Goal: Task Accomplishment & Management: Manage account settings

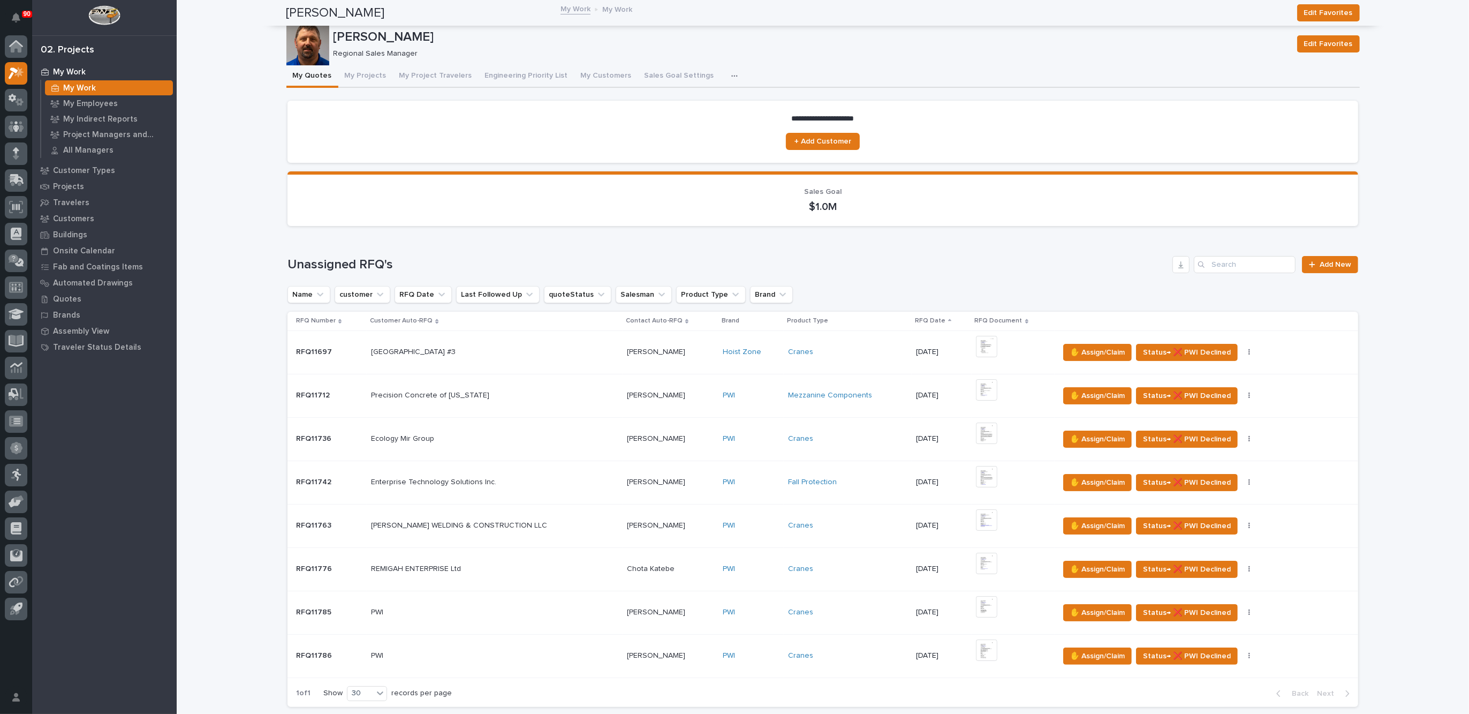
scroll to position [67, 0]
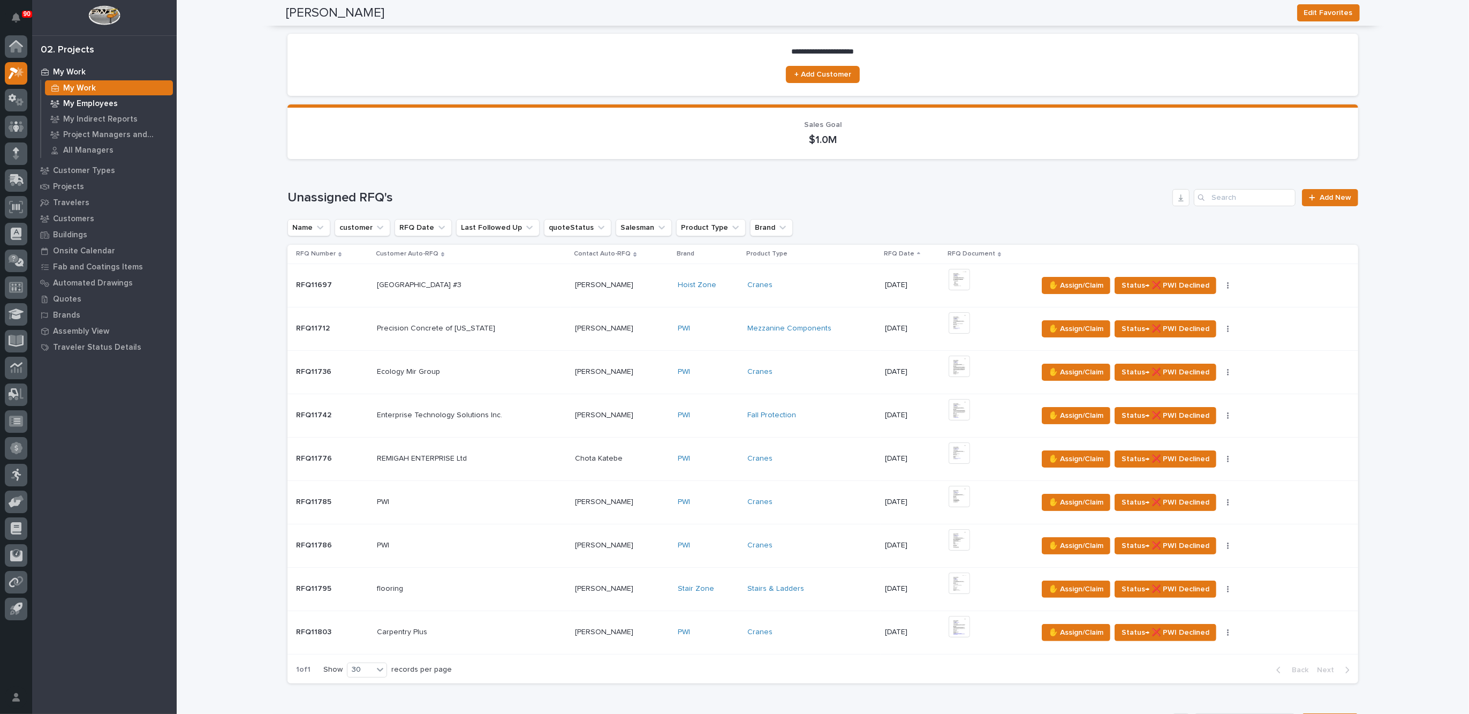
click at [94, 100] on p "My Employees" at bounding box center [90, 104] width 55 height 10
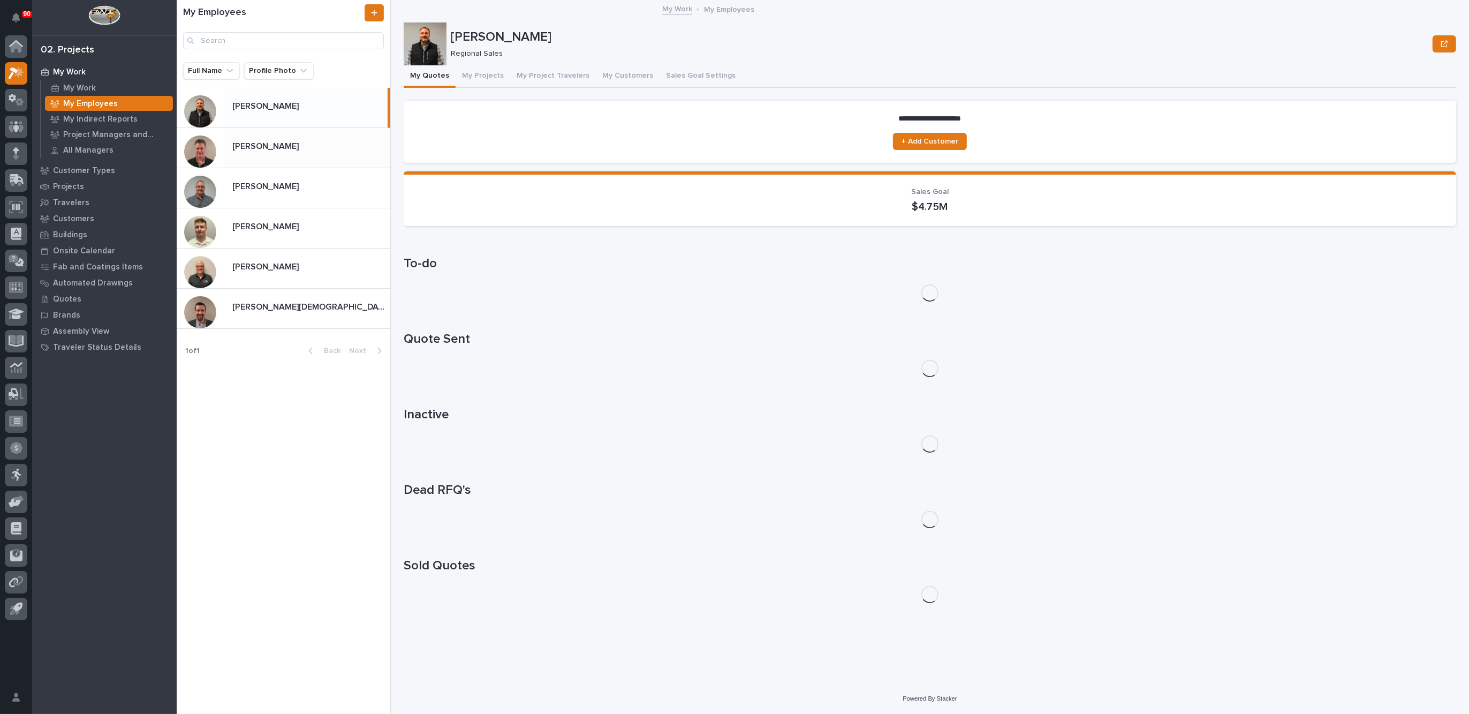
click at [260, 149] on p "[PERSON_NAME]" at bounding box center [266, 145] width 69 height 12
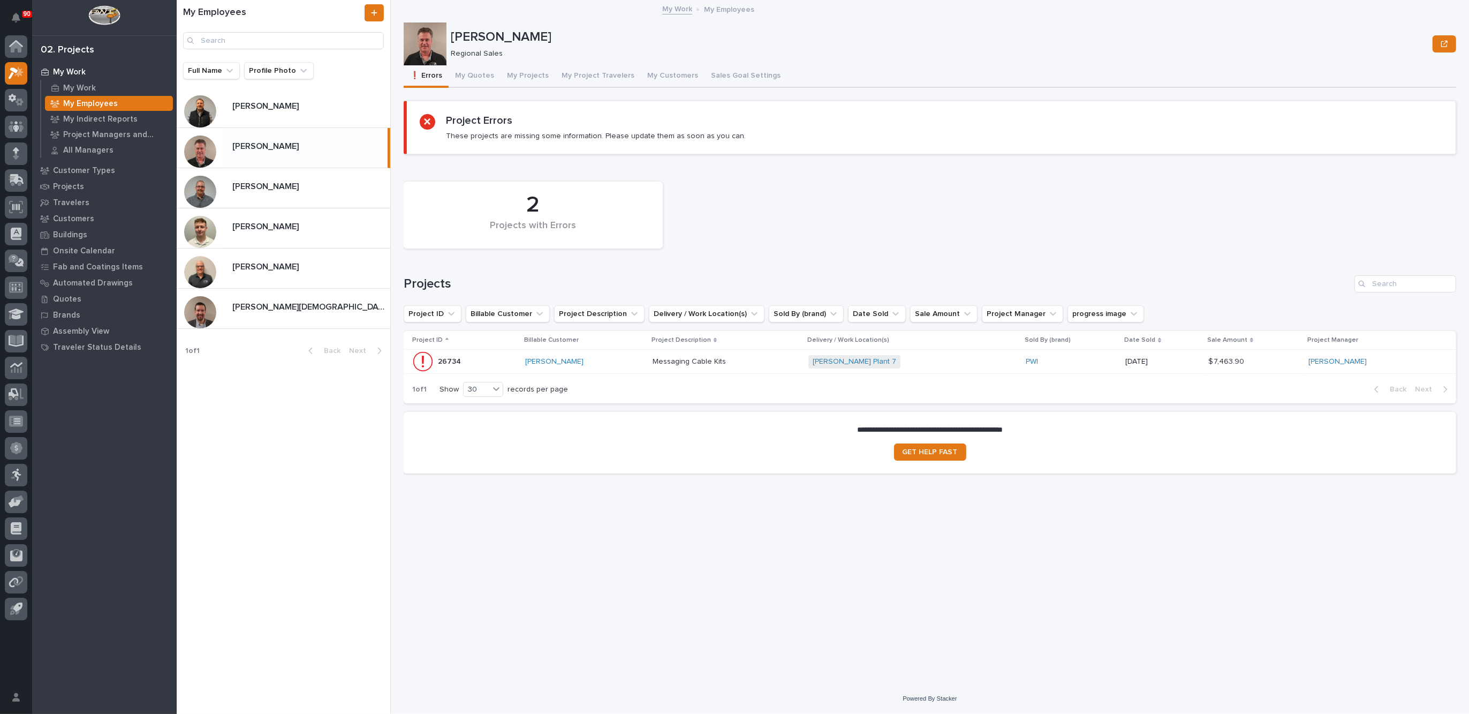
click at [780, 363] on p at bounding box center [726, 361] width 147 height 9
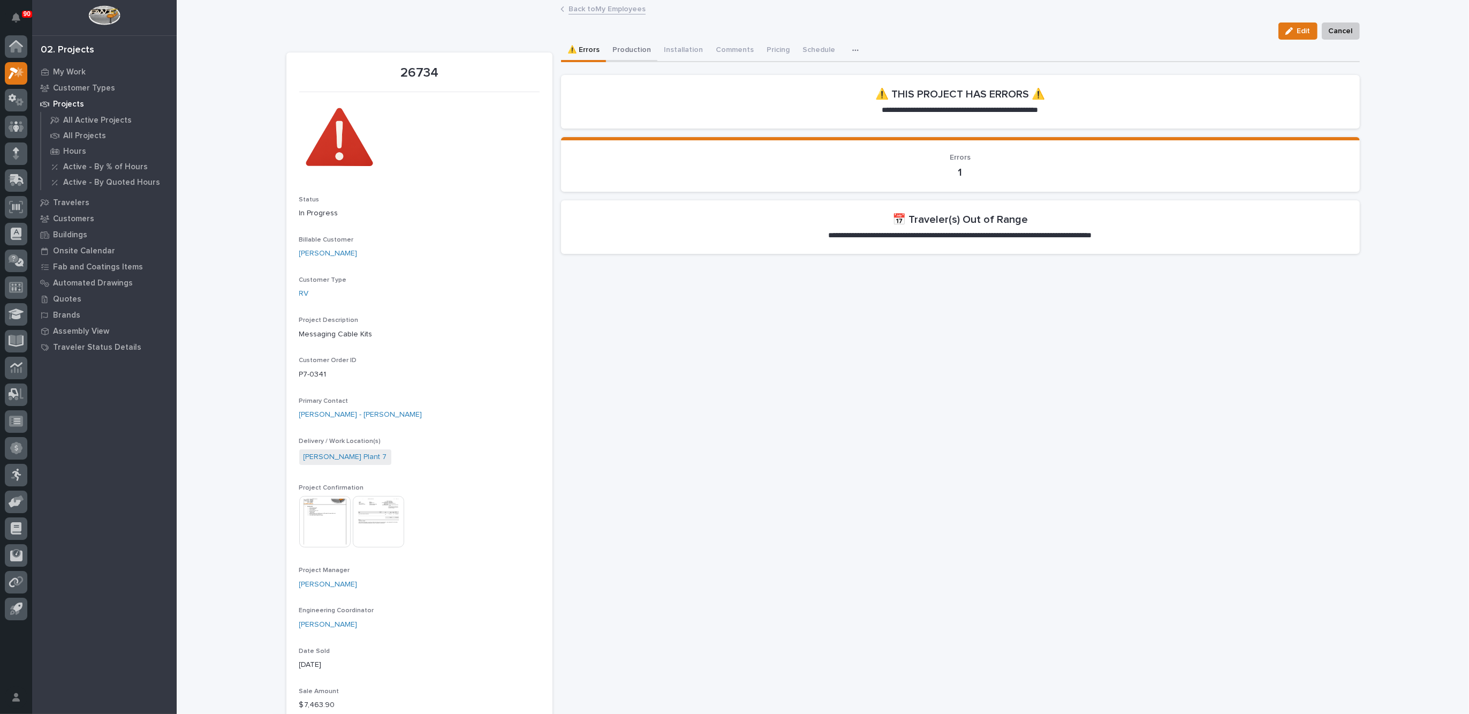
click at [625, 47] on button "Production" at bounding box center [631, 51] width 51 height 22
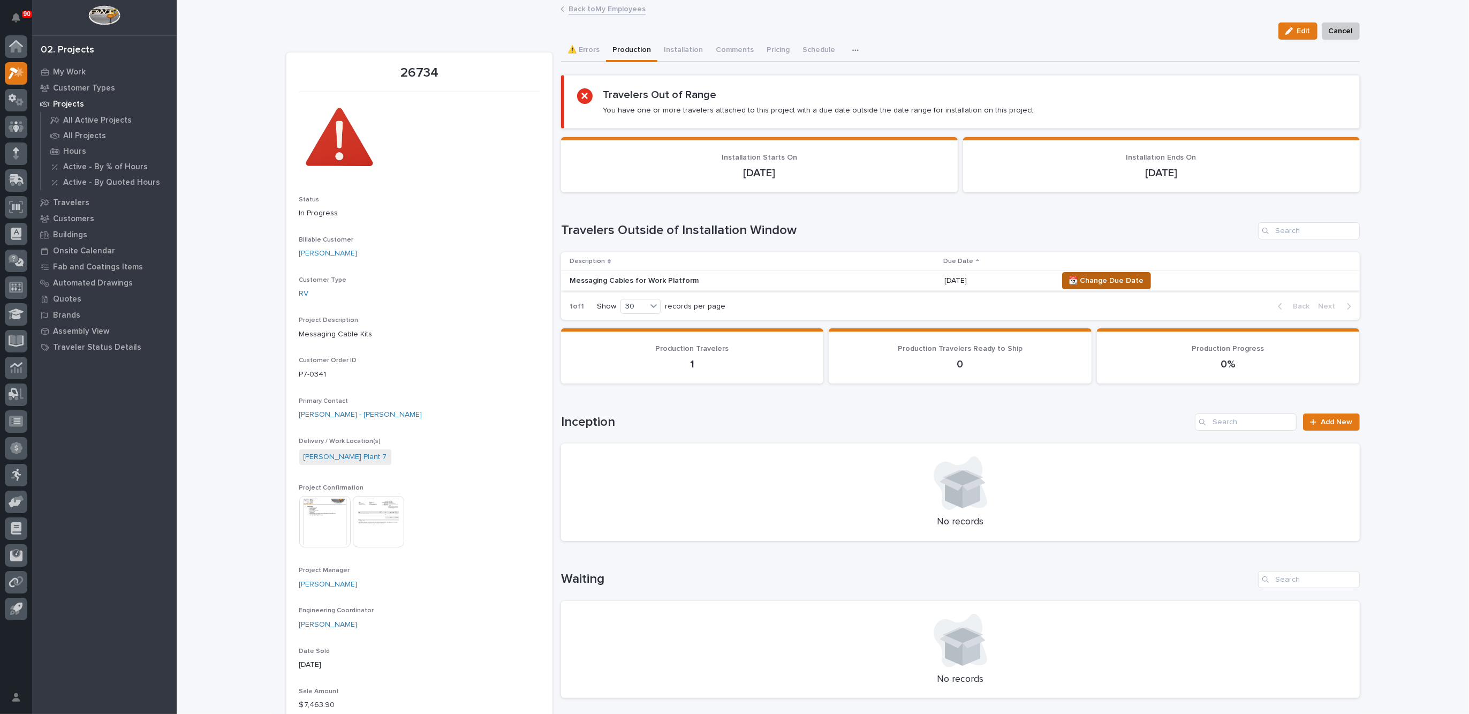
click at [1096, 278] on span "📆 Change Due Date" at bounding box center [1106, 280] width 75 height 13
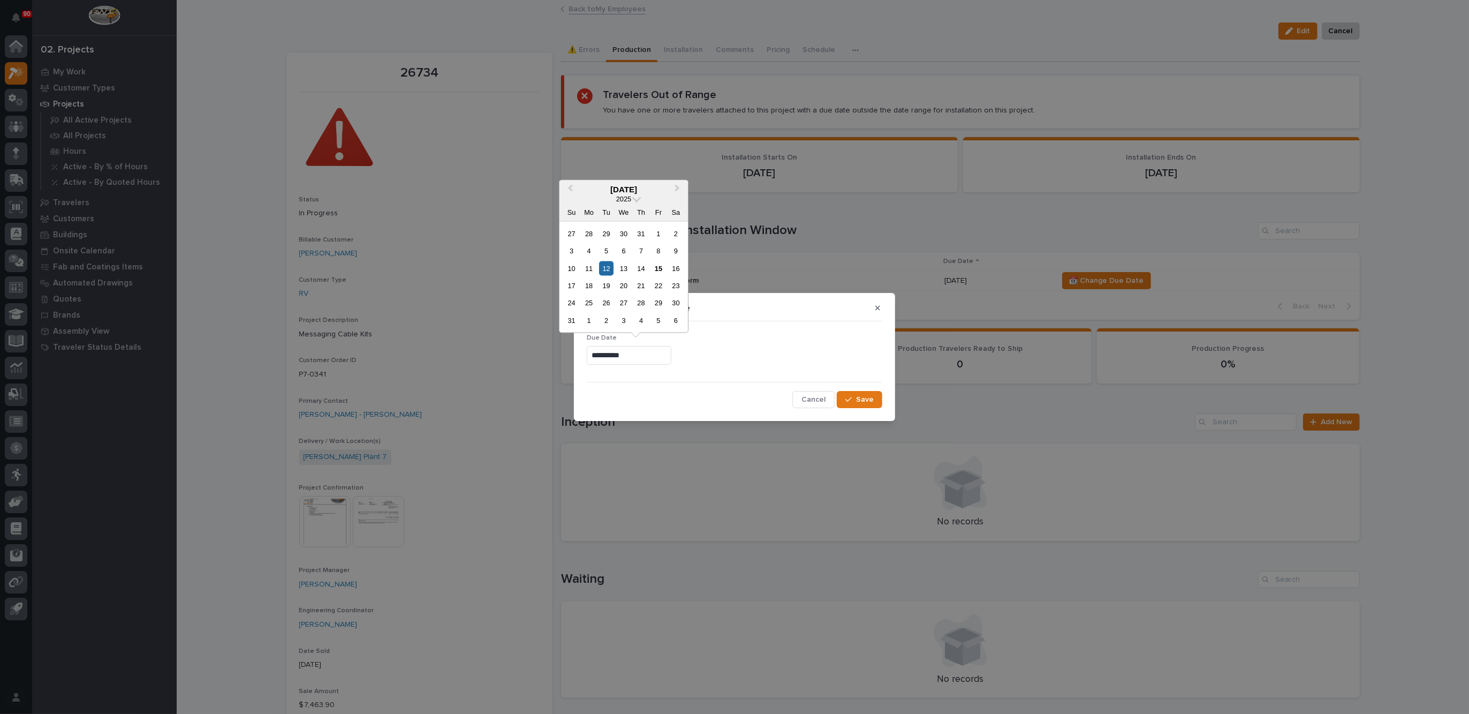
click at [647, 357] on input "**********" at bounding box center [629, 355] width 85 height 19
click at [624, 266] on div "13" at bounding box center [624, 268] width 14 height 14
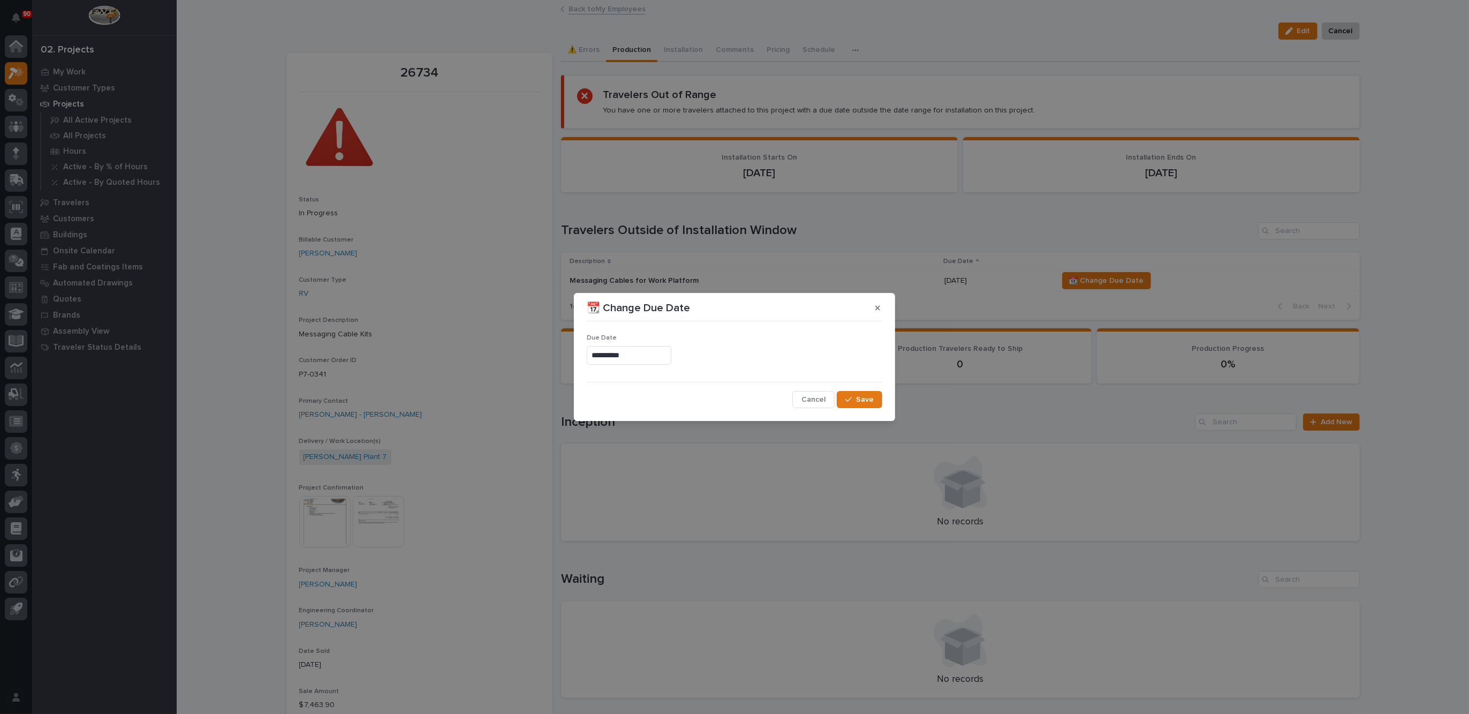
type input "**********"
click at [856, 396] on button "Save" at bounding box center [859, 399] width 45 height 17
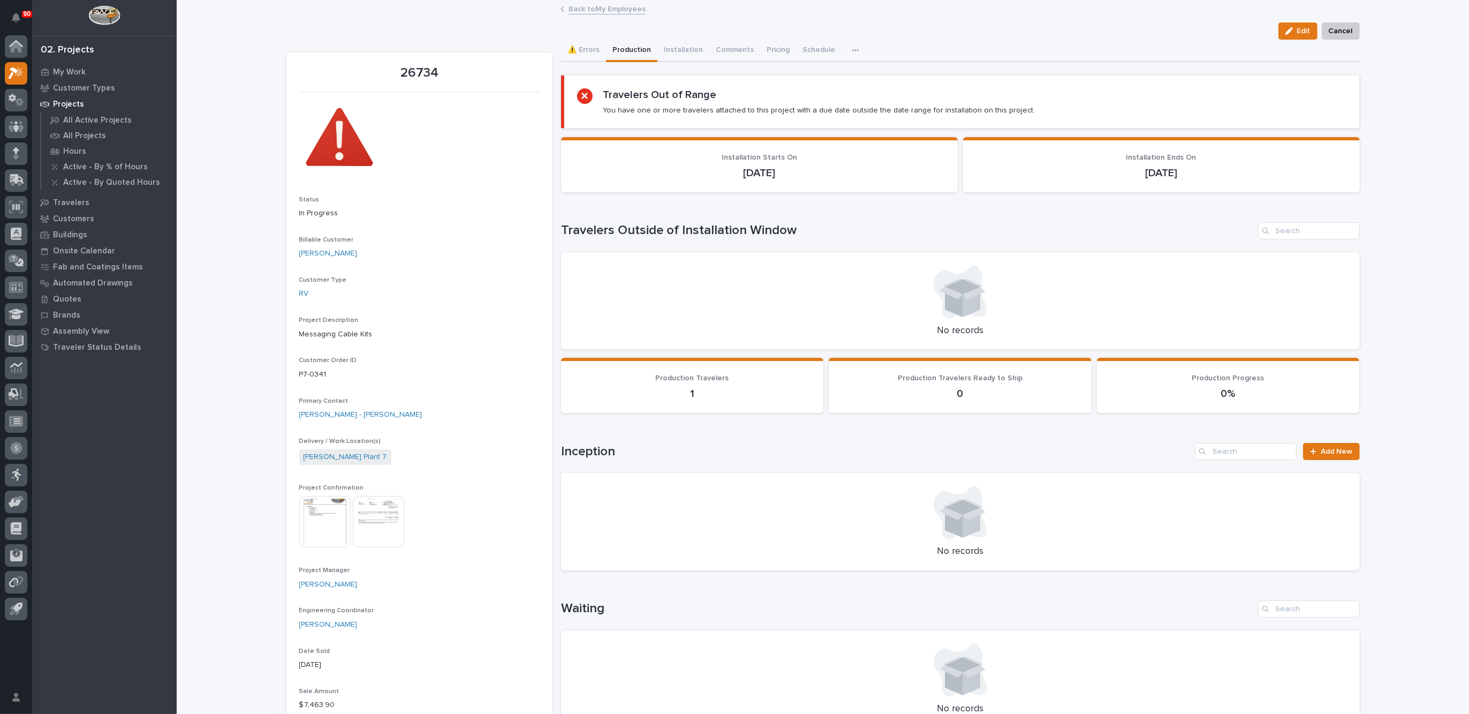
click at [583, 7] on link "Back to My Employees" at bounding box center [606, 8] width 77 height 12
